Goal: Use online tool/utility: Utilize a website feature to perform a specific function

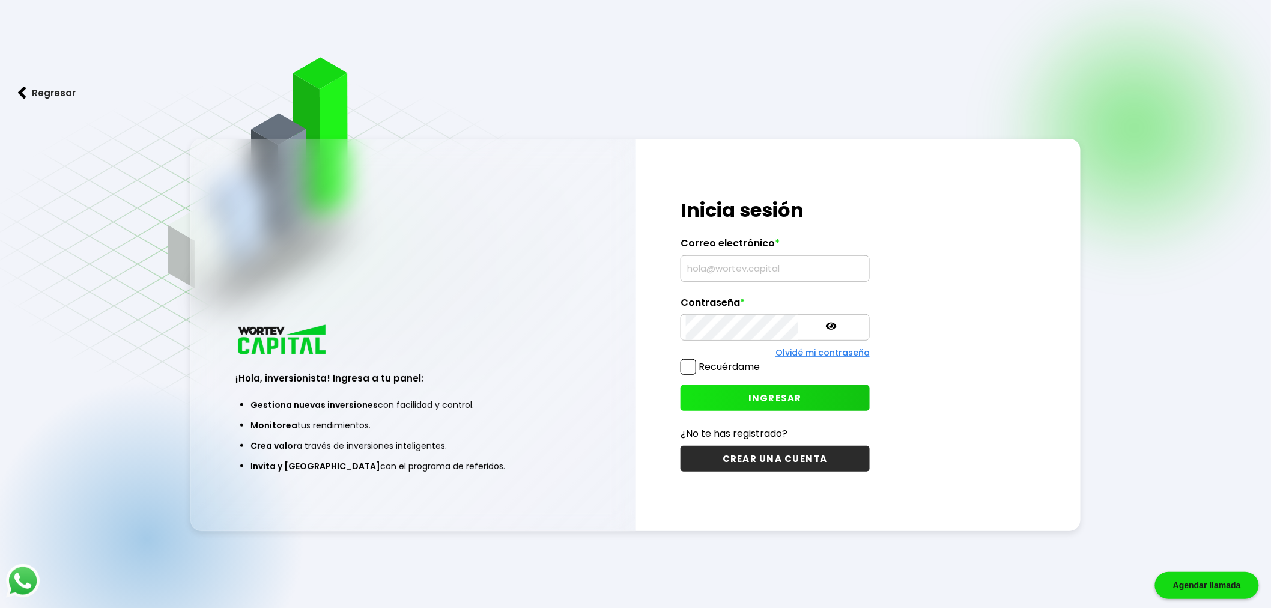
click at [732, 266] on input "text" at bounding box center [775, 268] width 178 height 25
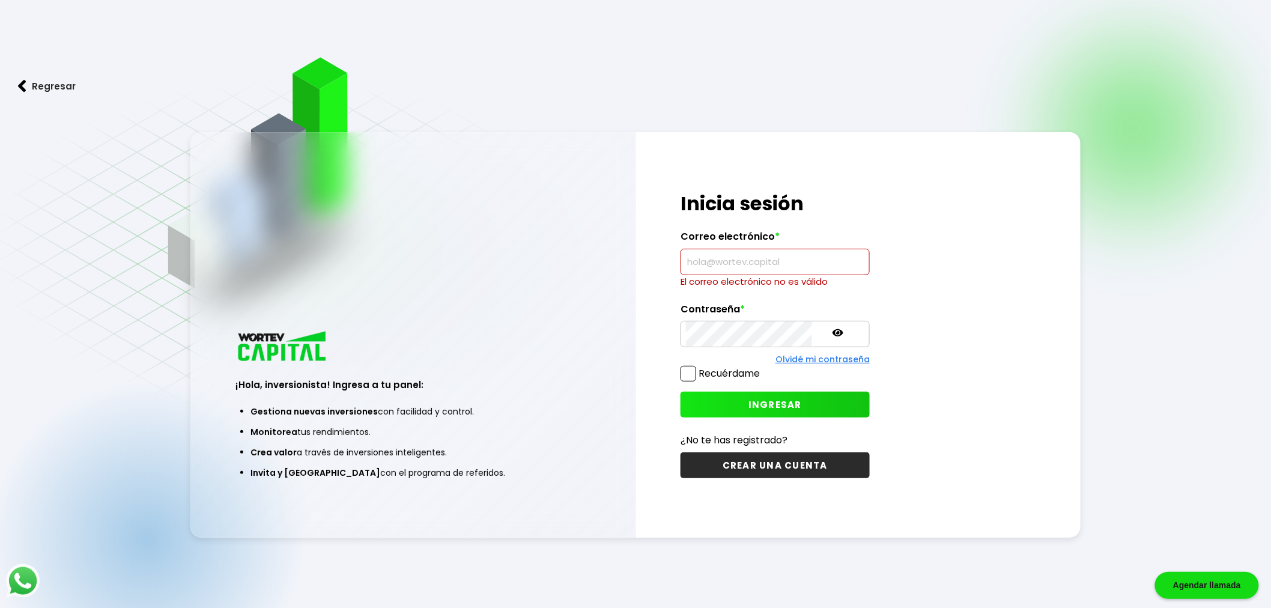
type input "[EMAIL_ADDRESS][DOMAIN_NAME]"
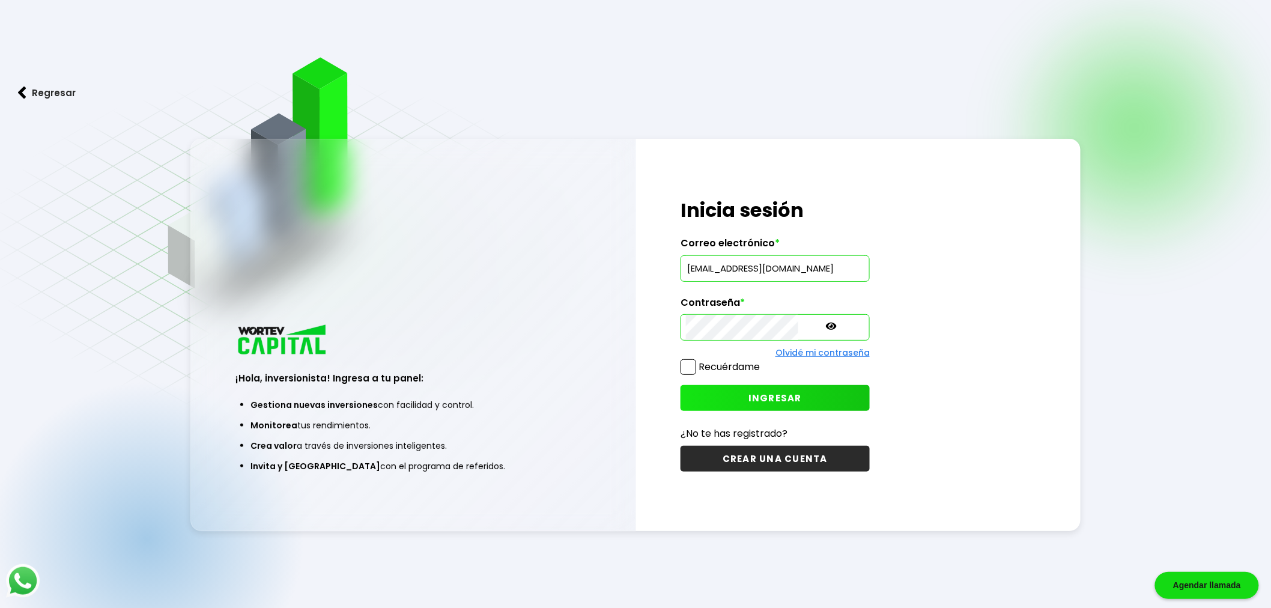
click at [749, 392] on span "INGRESAR" at bounding box center [775, 398] width 53 height 13
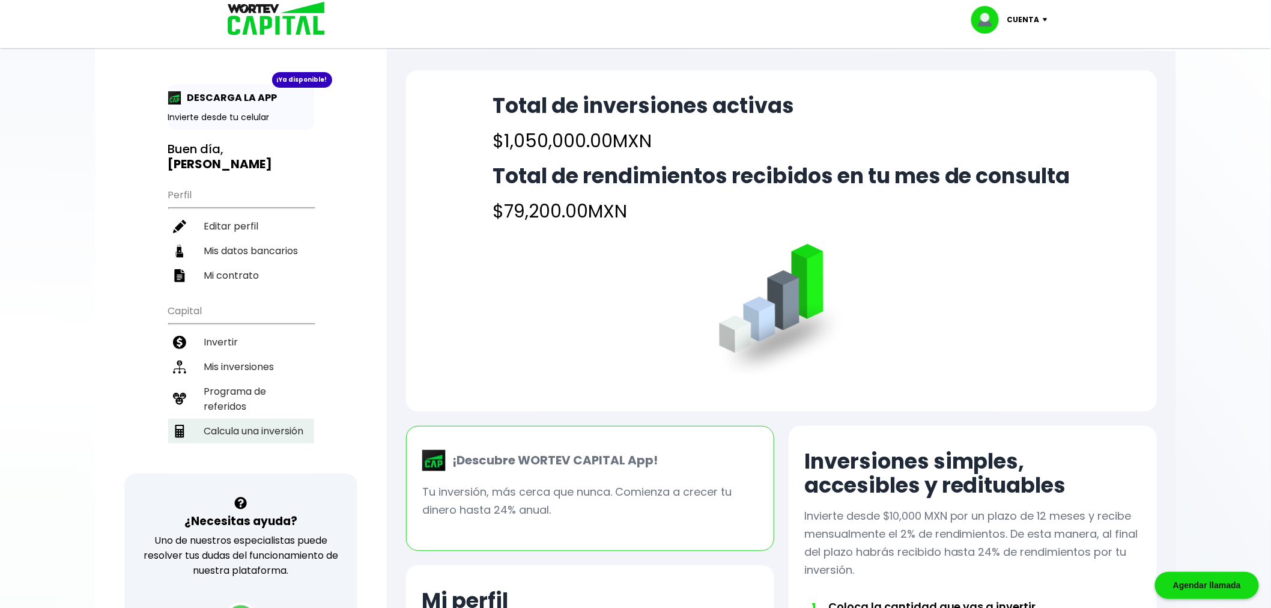
click at [255, 419] on li "Calcula una inversión" at bounding box center [241, 431] width 146 height 25
select select "1"
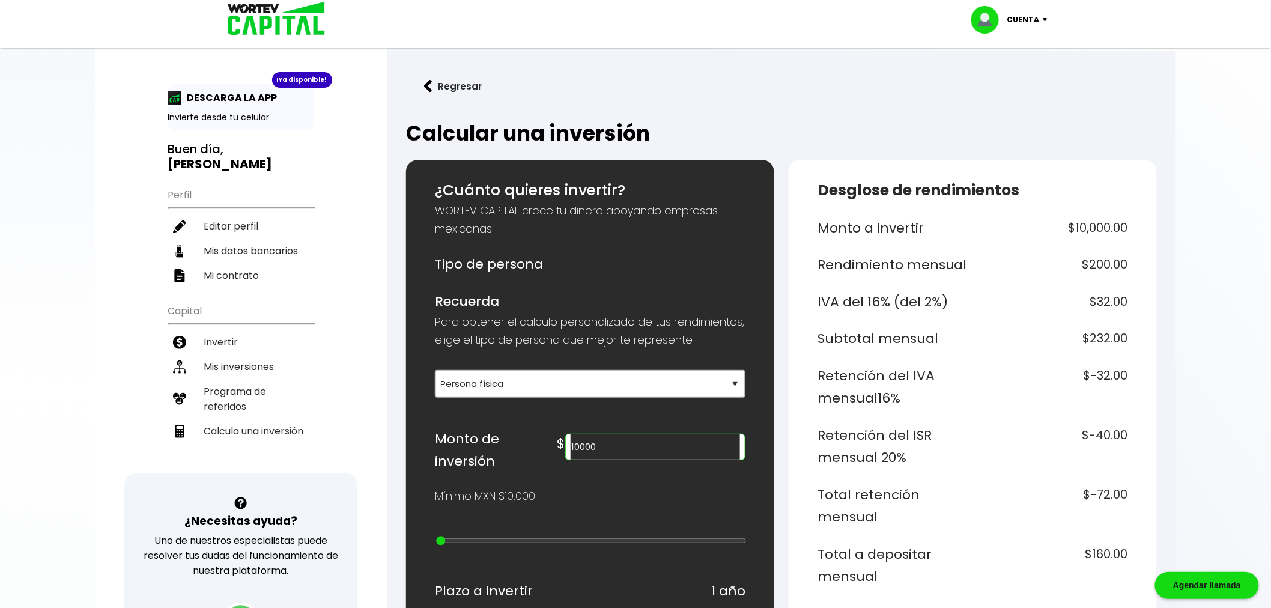
drag, startPoint x: 659, startPoint y: 457, endPoint x: 615, endPoint y: 459, distance: 43.9
click at [615, 459] on div "$ 10000" at bounding box center [651, 444] width 188 height 32
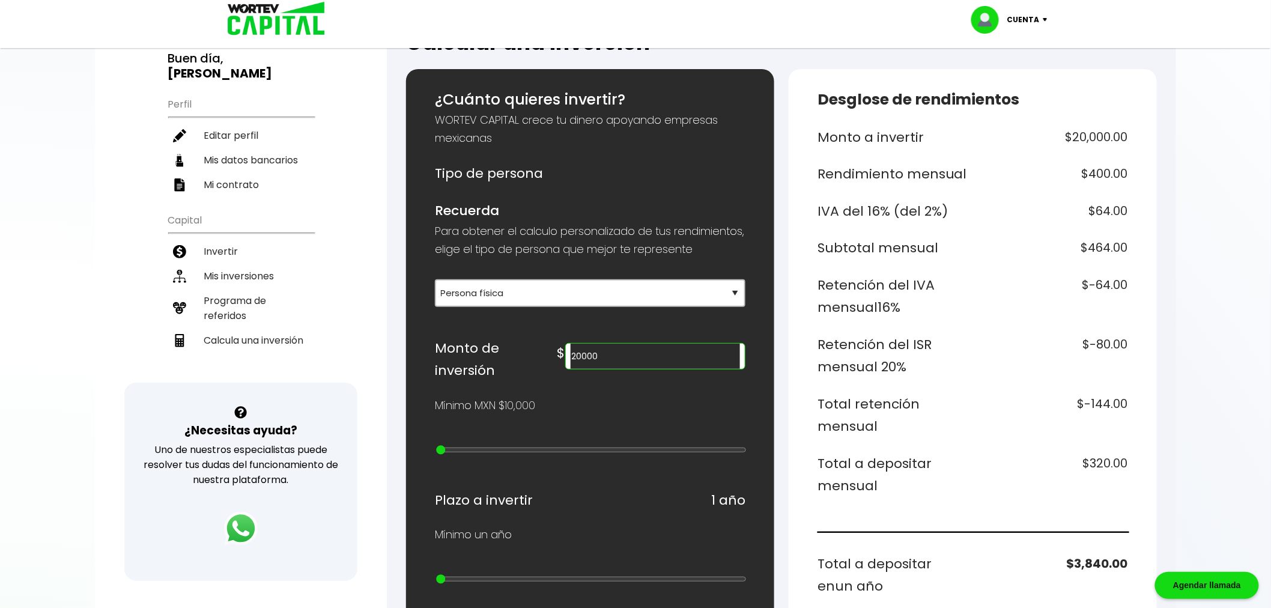
scroll to position [88, 0]
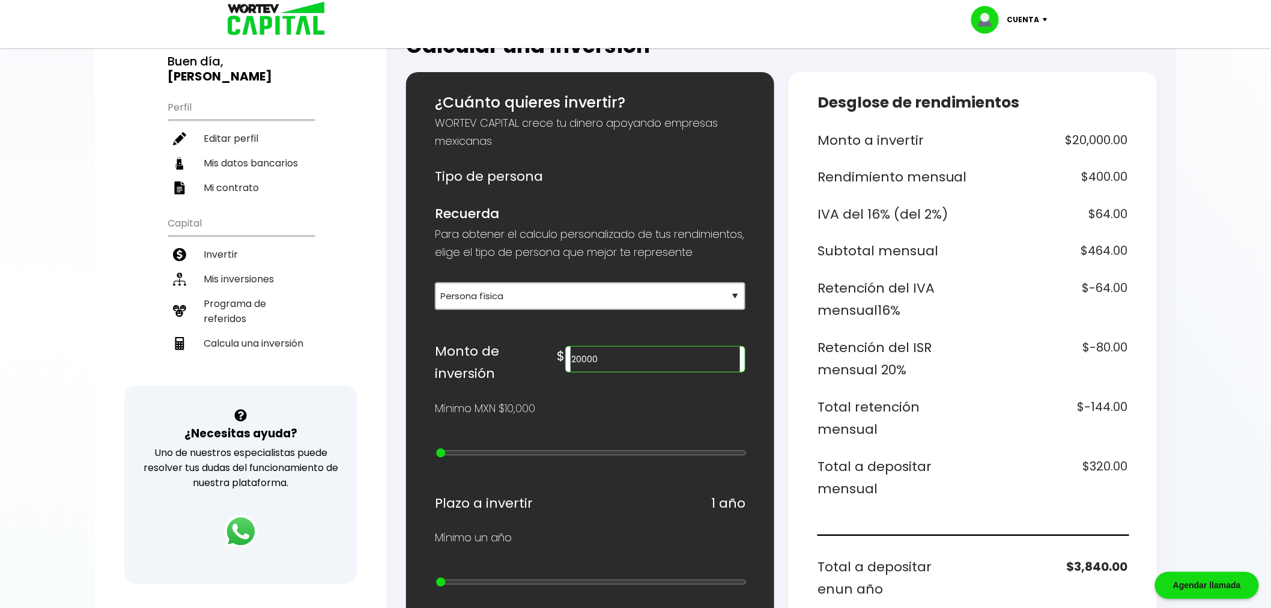
click at [665, 384] on div "¿Cuánto quieres invertir? WORTEV CAPITAL crece tu dinero apoyando empresas mexi…" at bounding box center [590, 575] width 311 height 969
drag, startPoint x: 664, startPoint y: 377, endPoint x: 581, endPoint y: 382, distance: 83.0
click at [581, 382] on div "Monto de inversión $ 20000" at bounding box center [590, 362] width 311 height 45
click at [691, 422] on div "¿Cuánto quieres invertir? WORTEV CAPITAL crece tu dinero apoyando empresas mexi…" at bounding box center [590, 575] width 311 height 969
click at [1019, 419] on h6 "$-288.00" at bounding box center [1053, 418] width 151 height 45
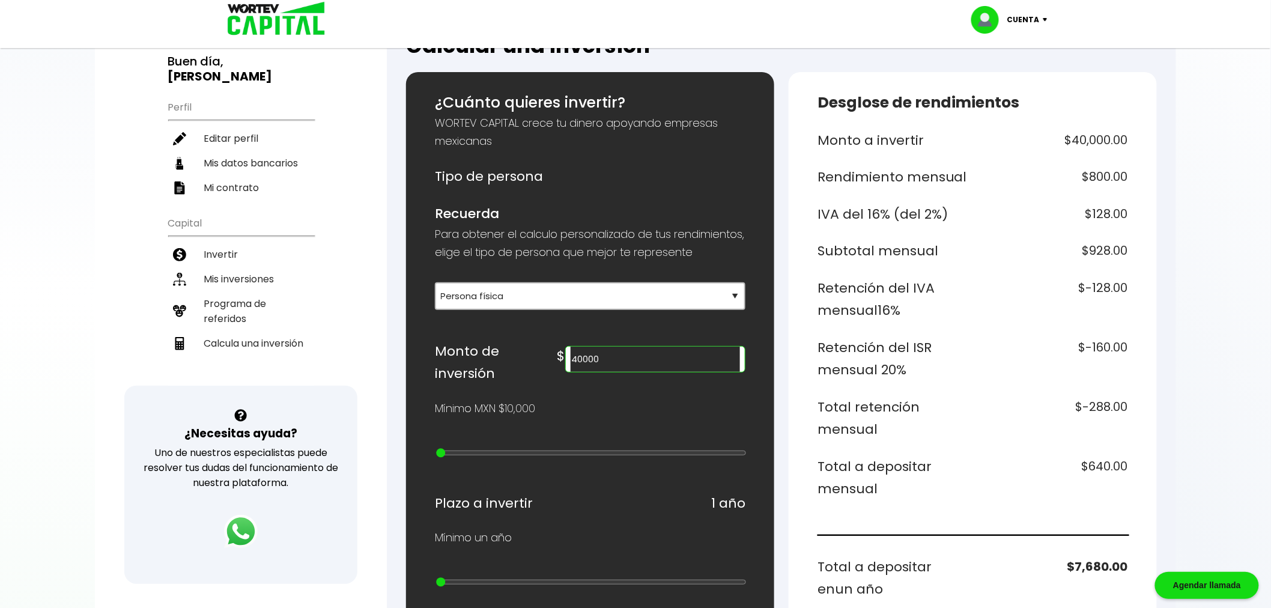
click at [673, 372] on input "40000" at bounding box center [655, 359] width 169 height 25
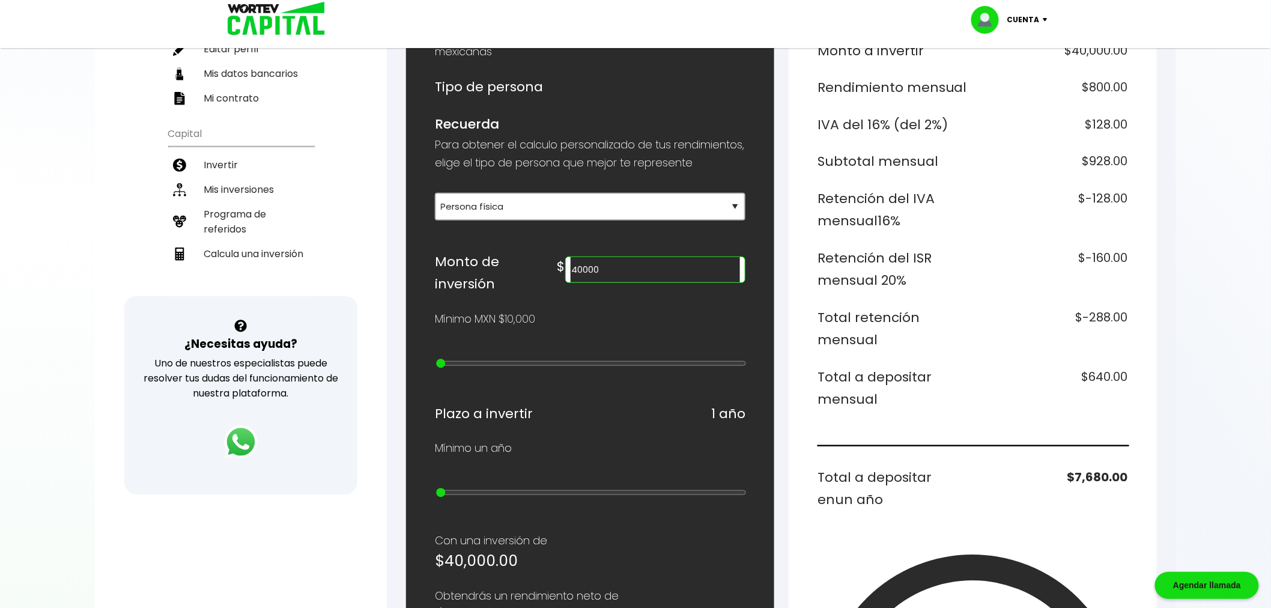
scroll to position [176, 0]
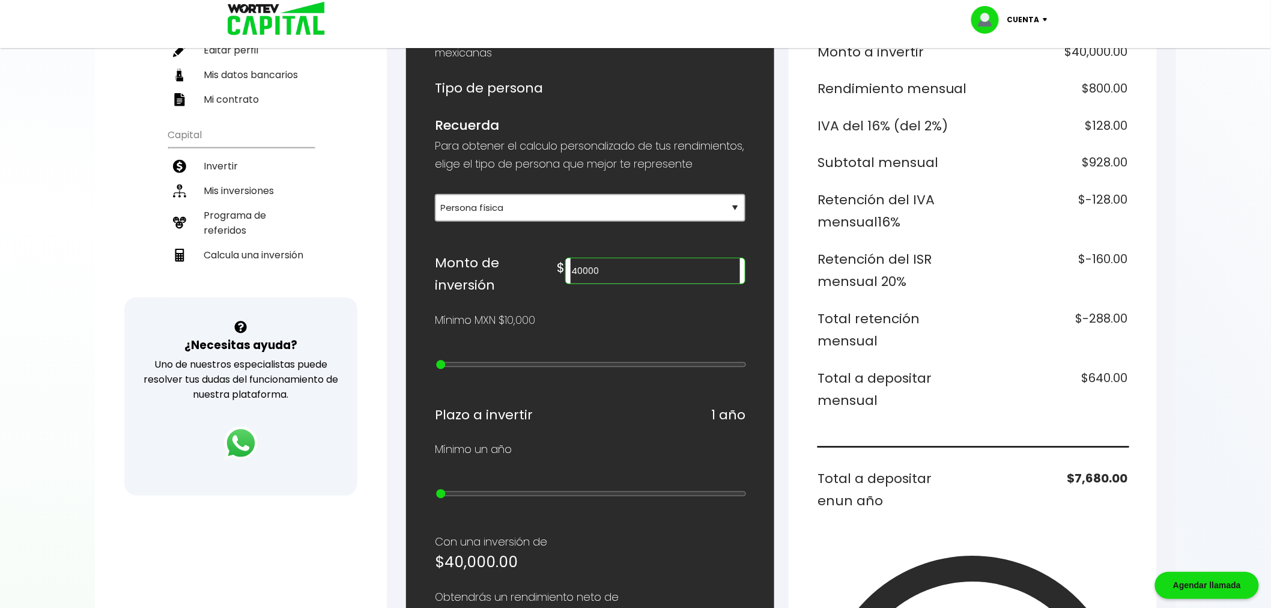
drag, startPoint x: 678, startPoint y: 285, endPoint x: 579, endPoint y: 286, distance: 98.5
click at [579, 286] on div "Monto de inversión $ 40000" at bounding box center [590, 274] width 311 height 45
click at [676, 274] on input "40000" at bounding box center [655, 270] width 169 height 25
drag, startPoint x: 672, startPoint y: 277, endPoint x: 618, endPoint y: 278, distance: 54.1
click at [618, 278] on div "$ 40000" at bounding box center [651, 268] width 188 height 32
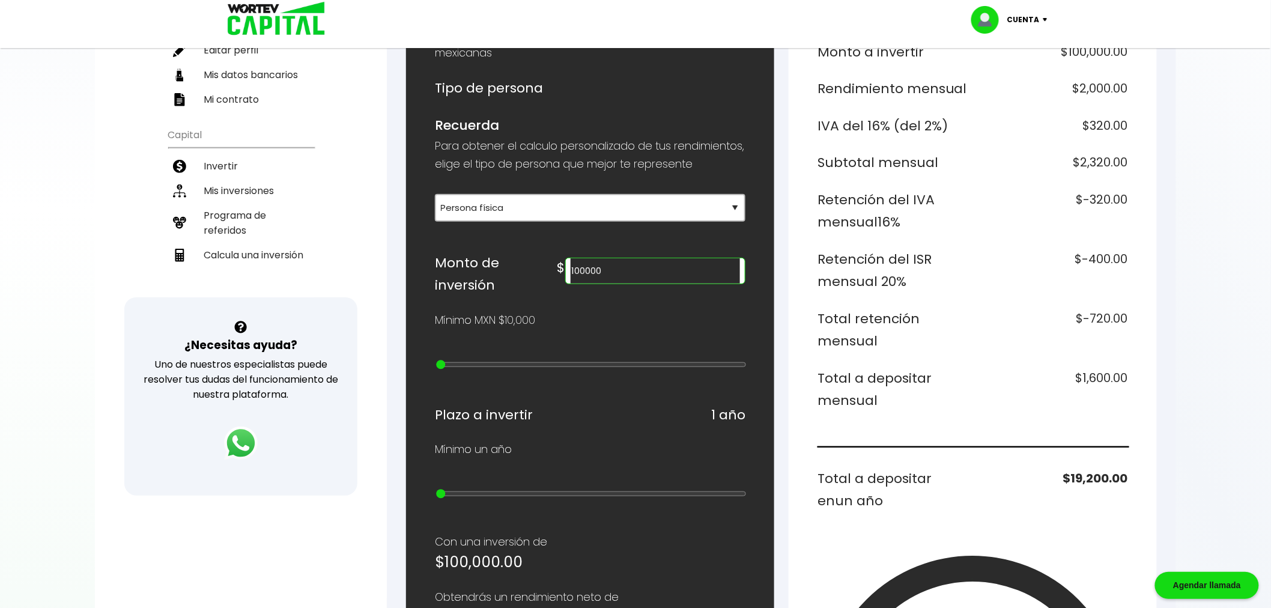
type input "100000"
click at [1222, 307] on div at bounding box center [635, 304] width 1271 height 608
click at [1031, 481] on h6 "$19,200.00" at bounding box center [1053, 489] width 151 height 45
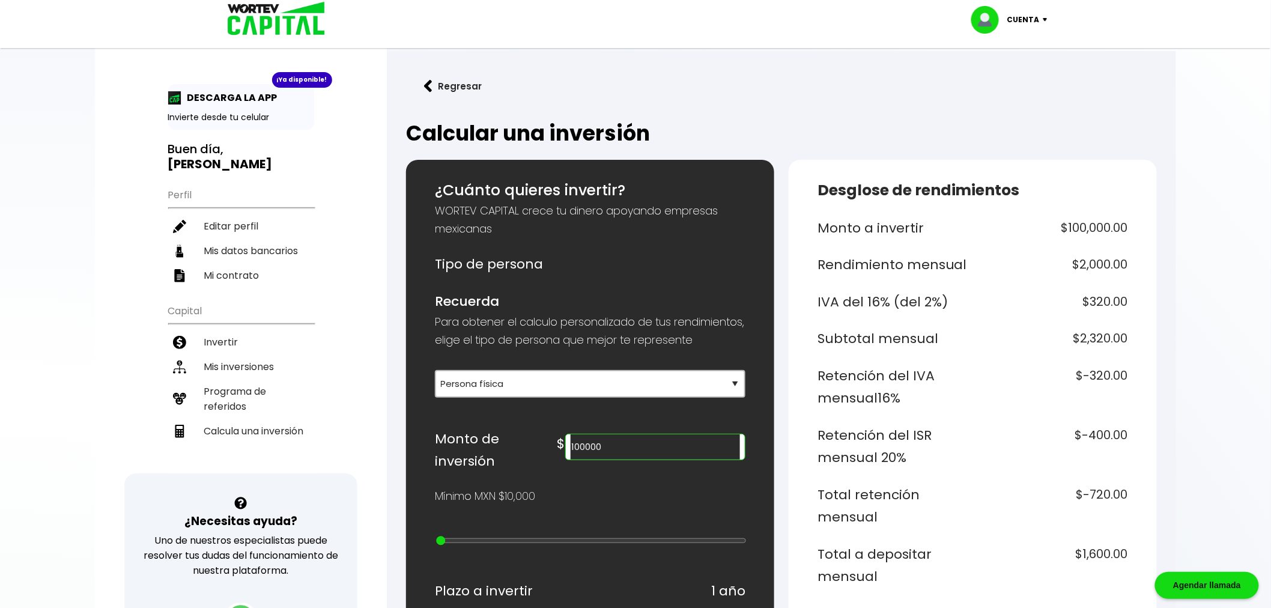
scroll to position [183, 0]
